Goal: Find specific page/section: Find specific page/section

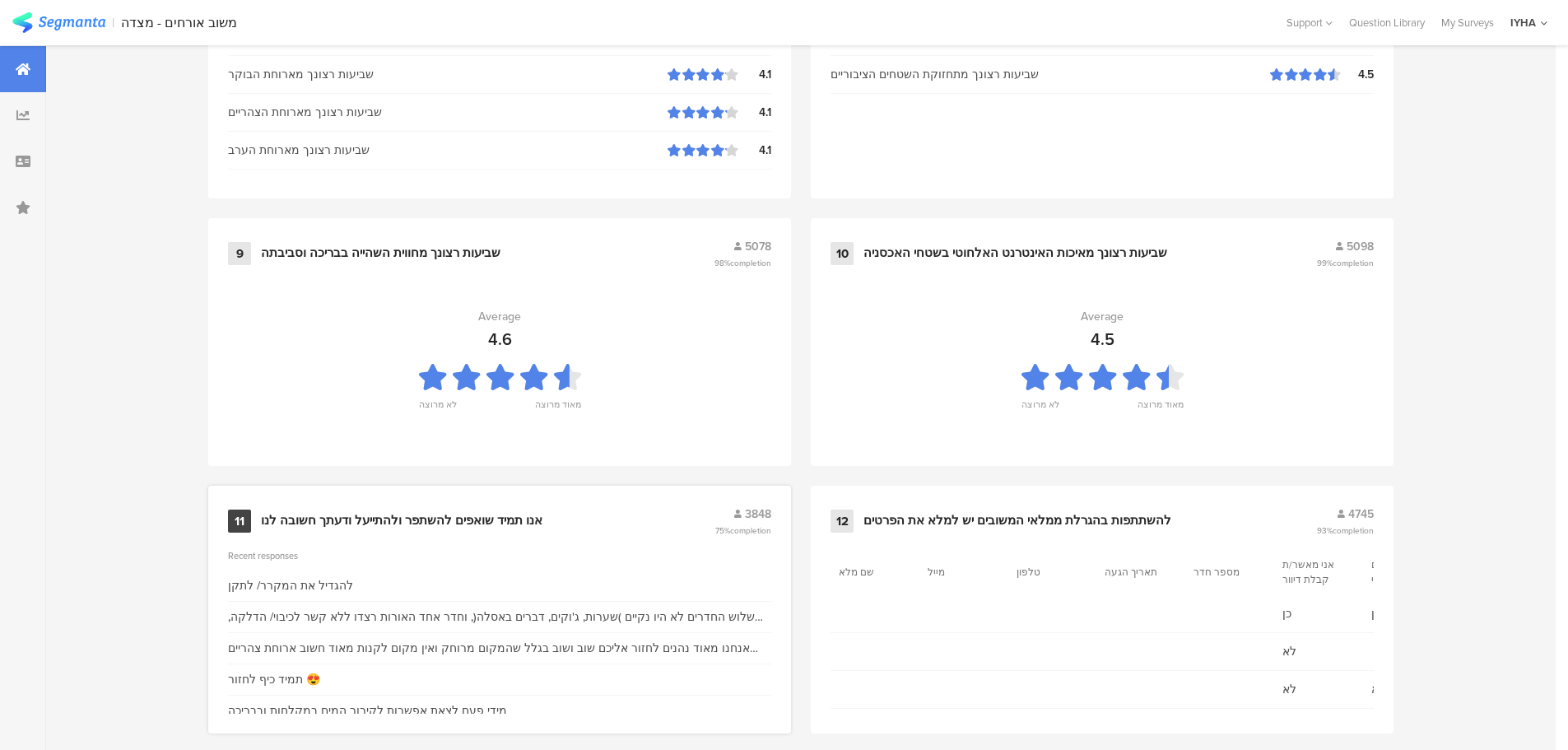
scroll to position [1664, 0]
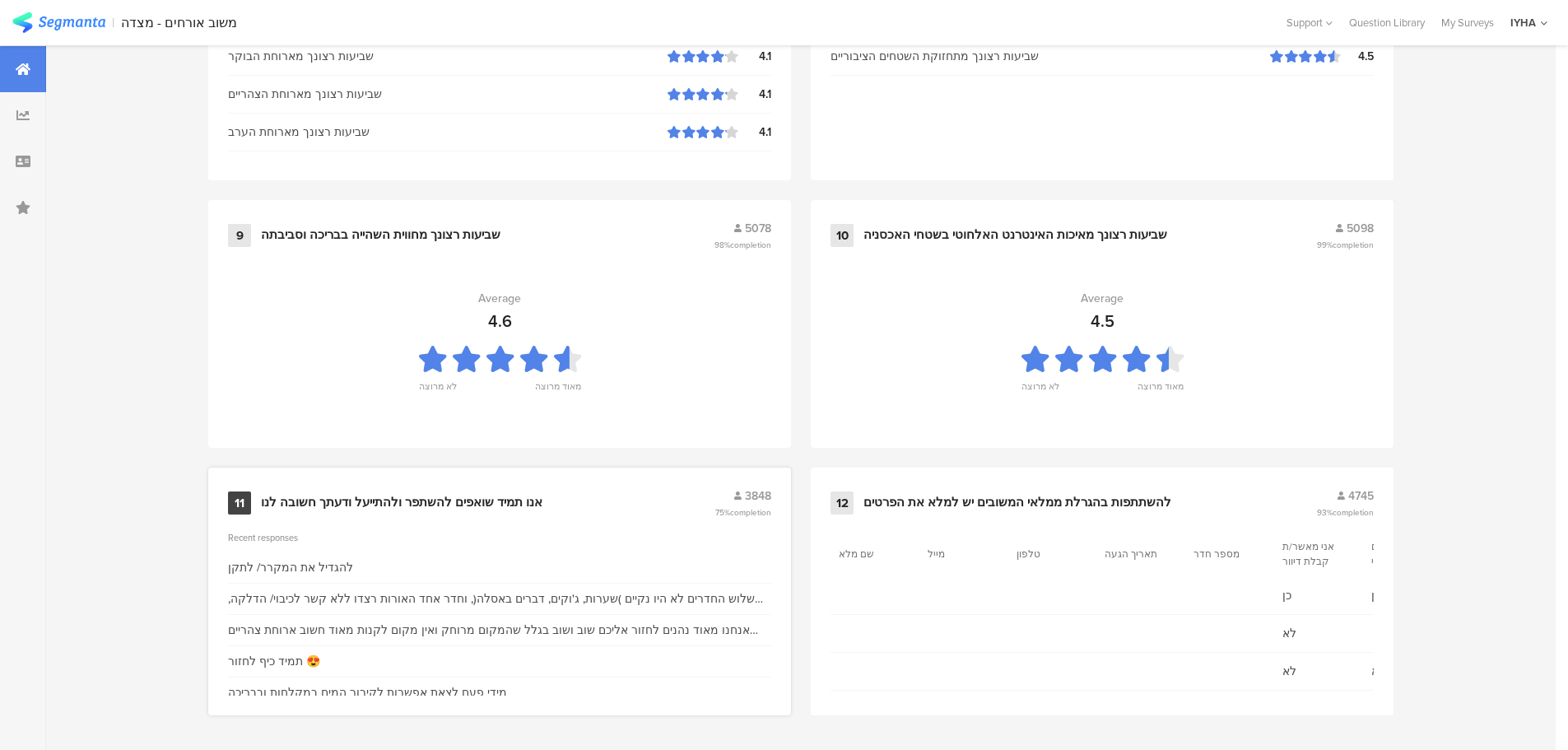
click at [433, 487] on div "11 אנו תמיד שואפים להשתפר ולהתייעל ודעתך חשובה לנו 3848 75% completion" at bounding box center [499, 503] width 543 height 31
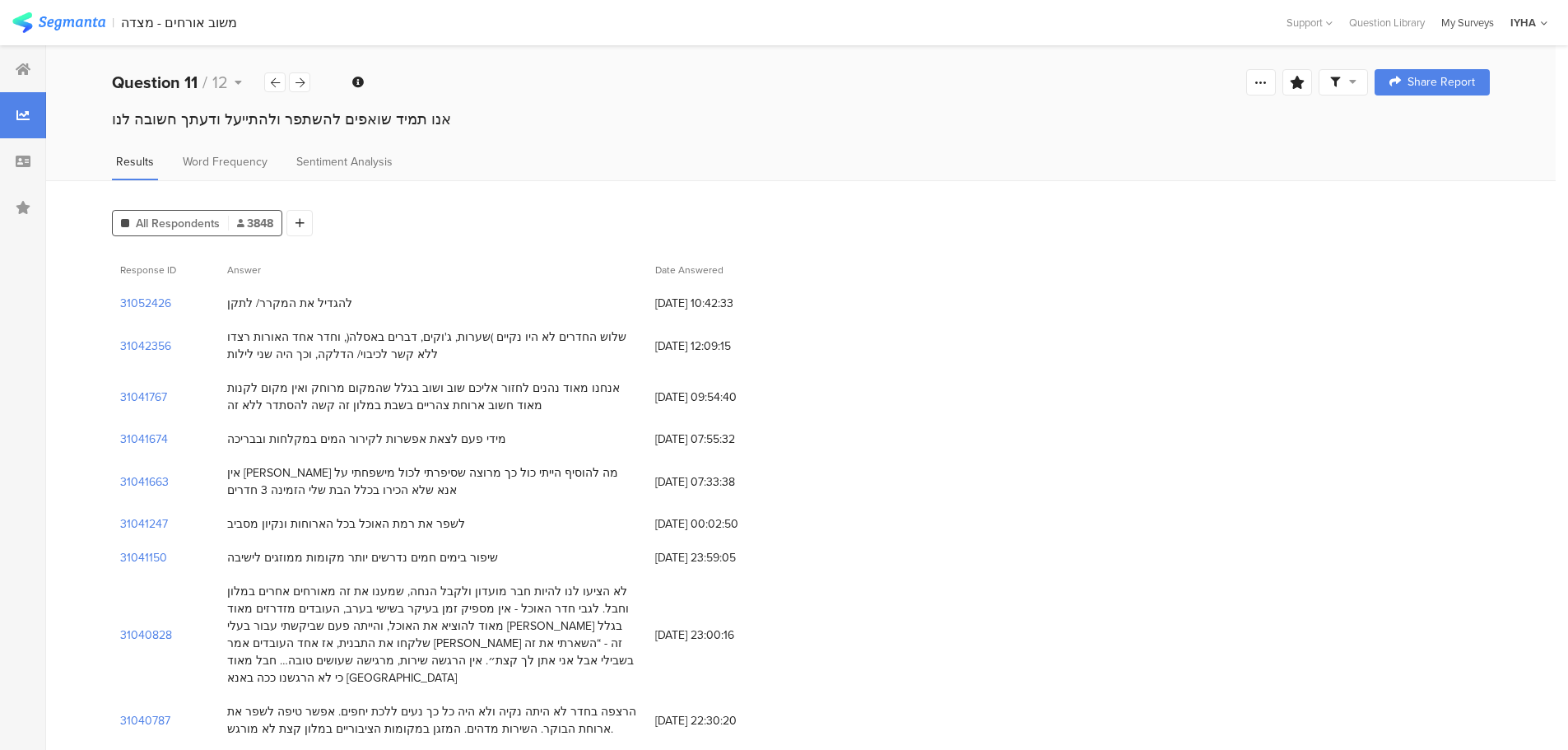
click at [1465, 16] on div "My Surveys" at bounding box center [1467, 23] width 69 height 16
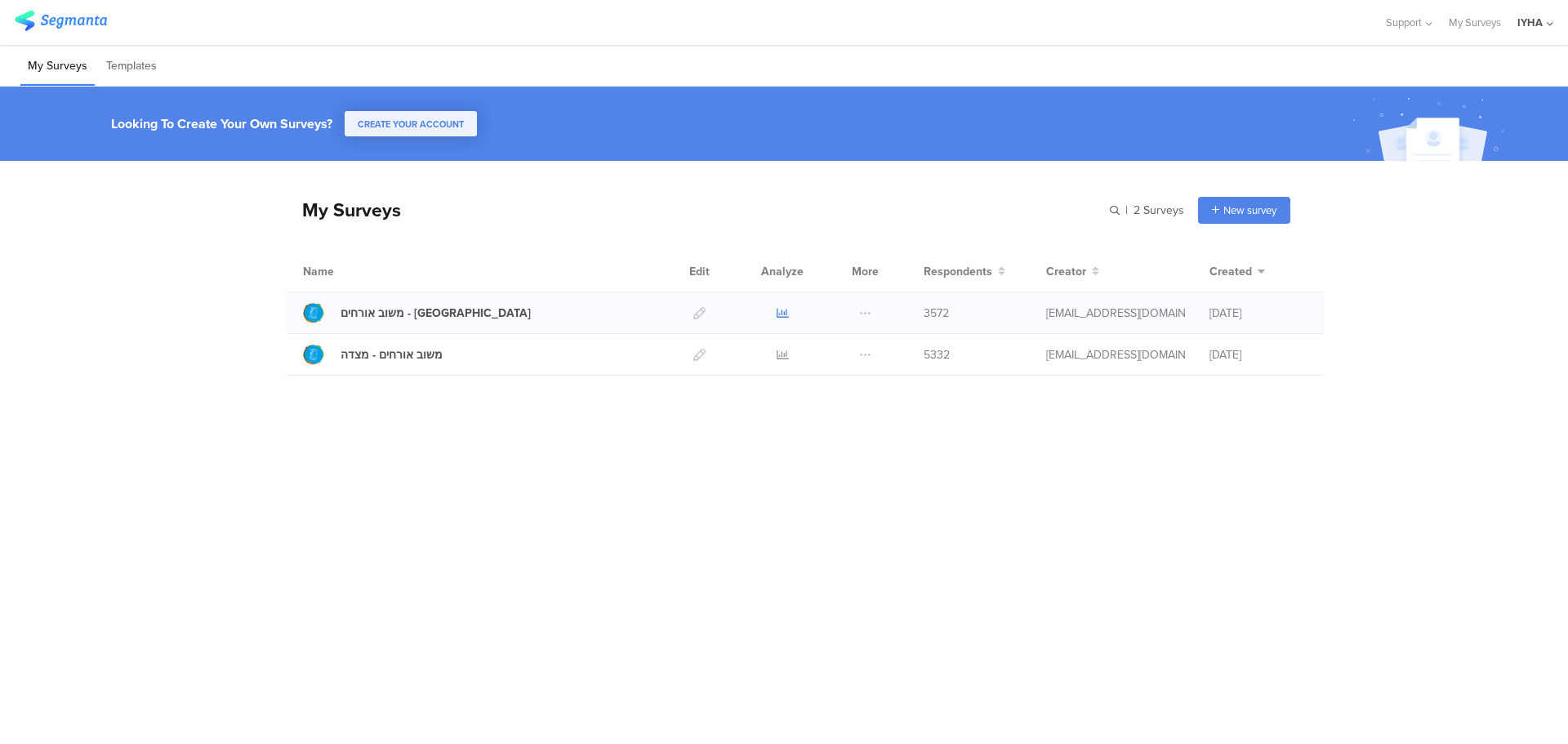
click at [778, 311] on icon at bounding box center [782, 313] width 12 height 12
drag, startPoint x: 1417, startPoint y: 381, endPoint x: 1402, endPoint y: 347, distance: 37.2
click at [1417, 381] on div "My Surveys | 2 Surveys New survey Start from scratch Choose from templates Name…" at bounding box center [784, 280] width 1568 height 239
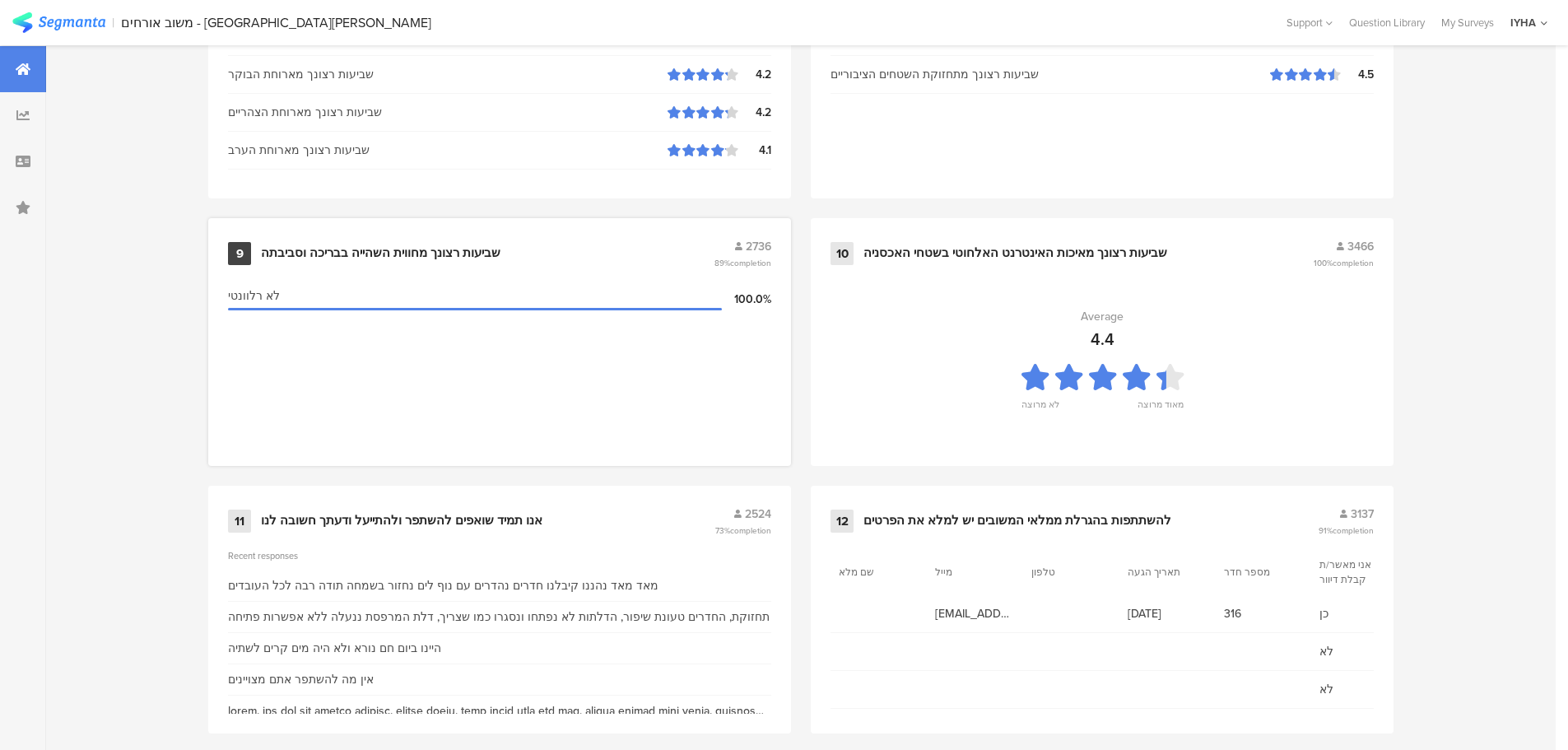
scroll to position [1664, 0]
